Goal: Information Seeking & Learning: Learn about a topic

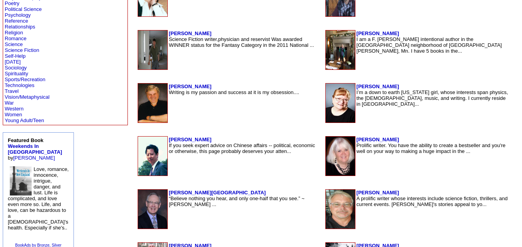
scroll to position [435, 0]
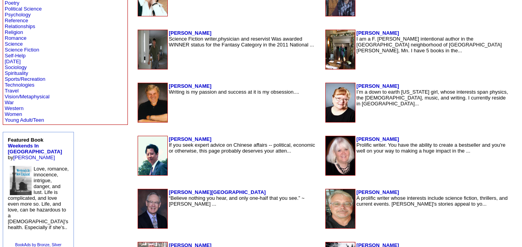
click at [168, 68] on td "Gary Caplan Science Fiction writer,physician and reservist Was awarded WINNER s…" at bounding box center [244, 50] width 153 height 40
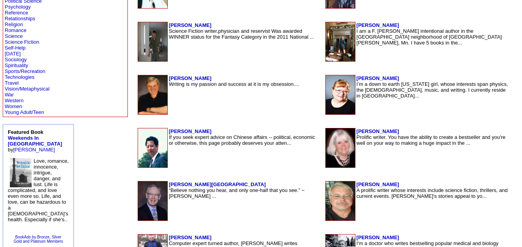
scroll to position [443, 0]
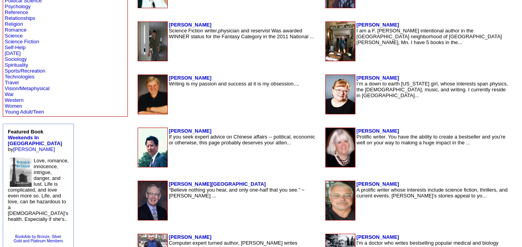
click at [138, 147] on img at bounding box center [152, 147] width 29 height 39
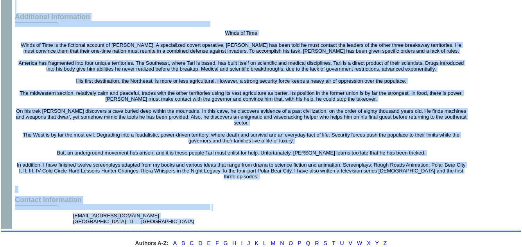
scroll to position [1278, 0]
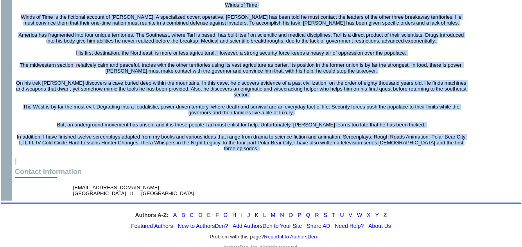
drag, startPoint x: 17, startPoint y: 29, endPoint x: 328, endPoint y: 151, distance: 333.6
copy td "I have lived in northern Illinois all my life. Growing up my family moved from …"
click at [170, 104] on font "The West is by far the most evil. Degrading into a feudalistic, power-driven te…" at bounding box center [241, 110] width 437 height 12
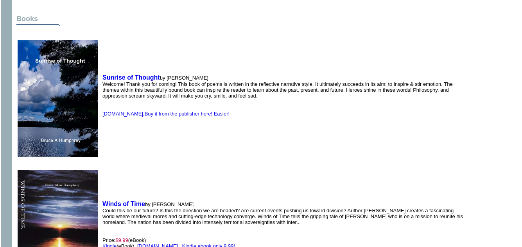
scroll to position [461, 0]
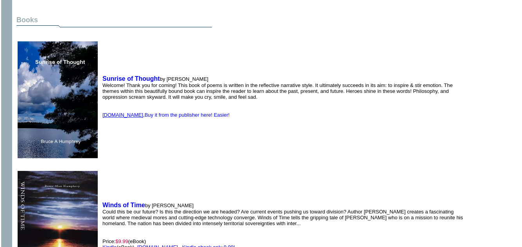
click at [121, 112] on link "[DOMAIN_NAME]" at bounding box center [122, 115] width 41 height 6
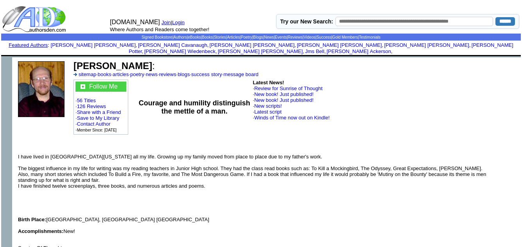
scroll to position [0, 0]
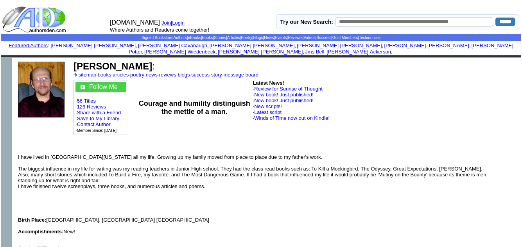
drag, startPoint x: 76, startPoint y: 58, endPoint x: 170, endPoint y: 61, distance: 94.3
click at [152, 61] on b "Bruce Alan Humphrey" at bounding box center [112, 66] width 79 height 11
copy b "Bruce Alan Humphrey"
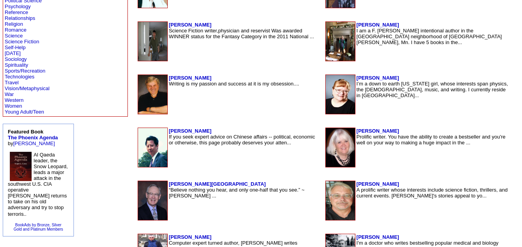
scroll to position [443, 0]
